Goal: Transaction & Acquisition: Subscribe to service/newsletter

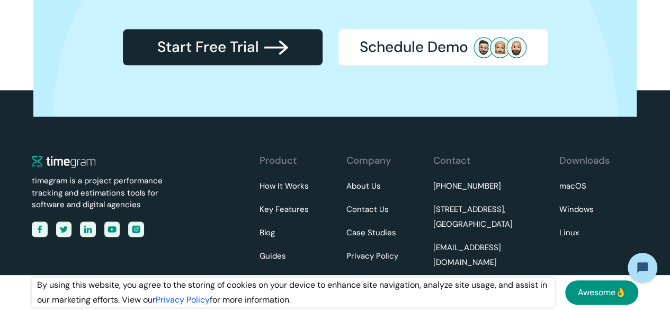
scroll to position [2512, 0]
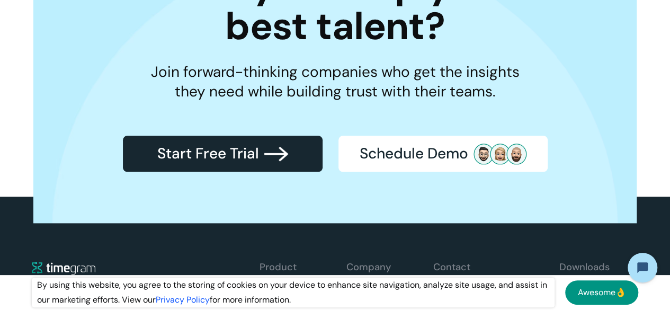
click at [299, 153] on link "Start Free Trial" at bounding box center [223, 153] width 200 height 36
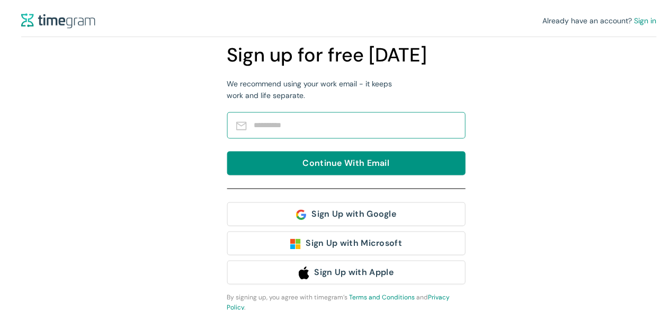
scroll to position [2, 0]
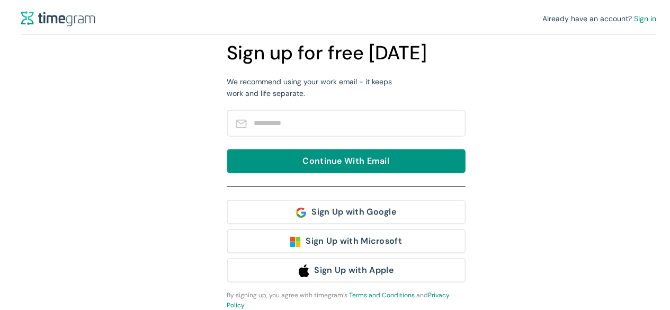
click at [336, 199] on div "Sign Up with Google Sign Up with Microsoft Sign Up with Apple By signing up, yo…" at bounding box center [346, 248] width 238 height 124
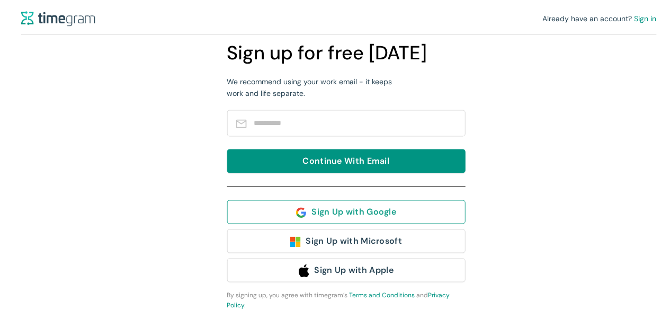
click at [335, 205] on span "Sign Up with Google" at bounding box center [353, 211] width 85 height 13
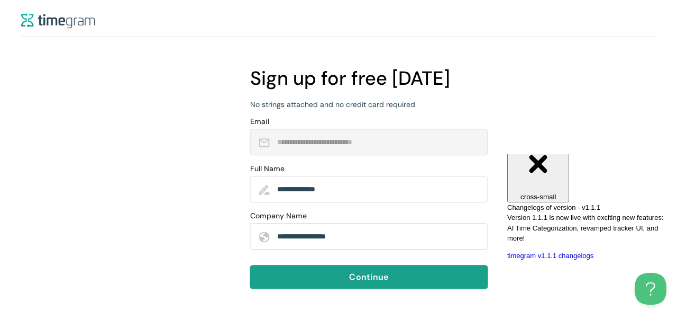
click at [355, 278] on span "Continue" at bounding box center [368, 276] width 39 height 13
